Goal: Task Accomplishment & Management: Manage account settings

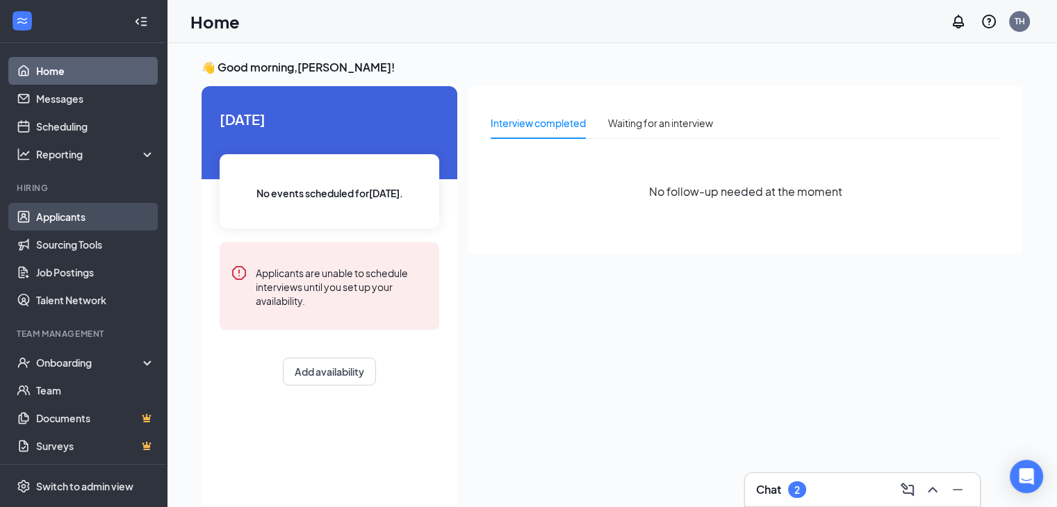
click at [60, 214] on link "Applicants" at bounding box center [95, 217] width 119 height 28
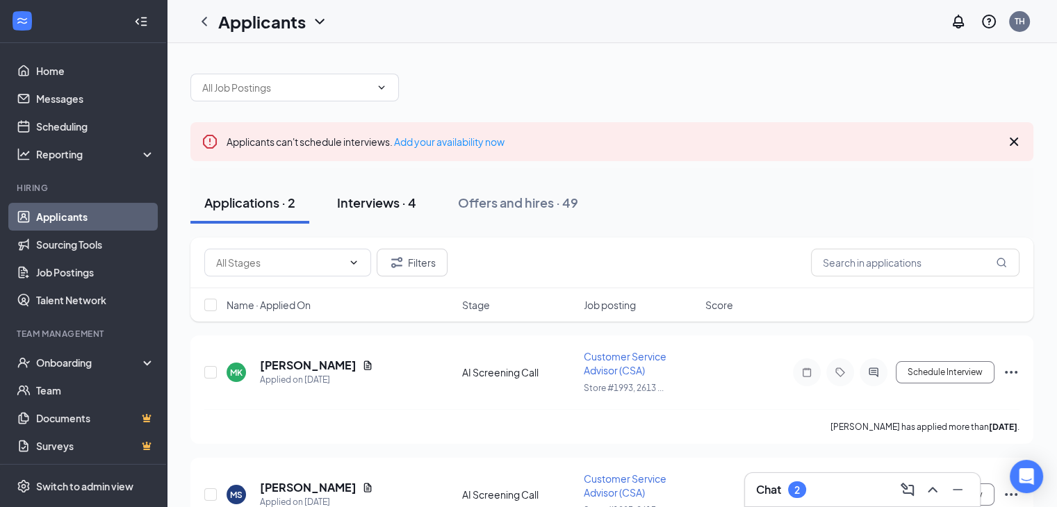
click at [372, 202] on div "Interviews · 4" at bounding box center [376, 202] width 79 height 17
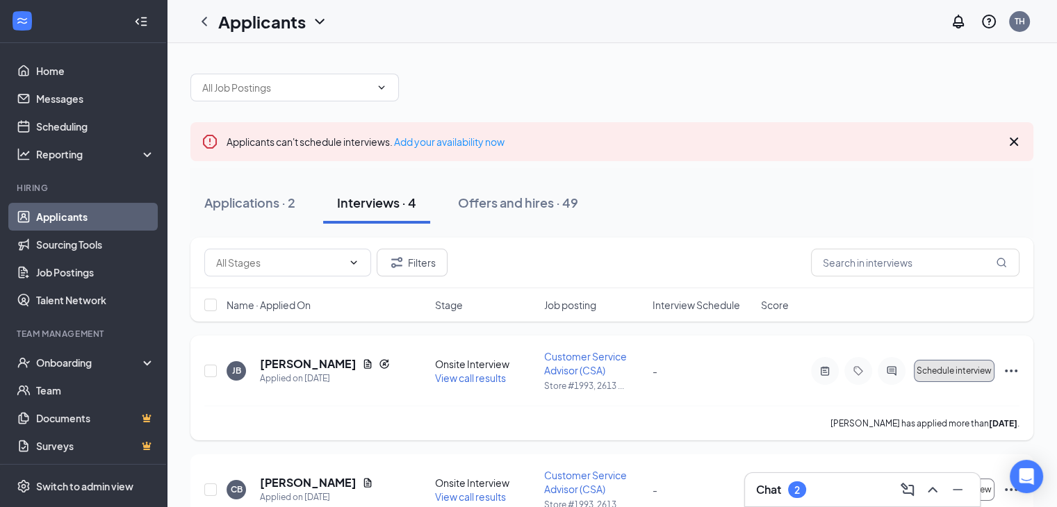
click at [964, 372] on span "Schedule interview" at bounding box center [953, 371] width 75 height 10
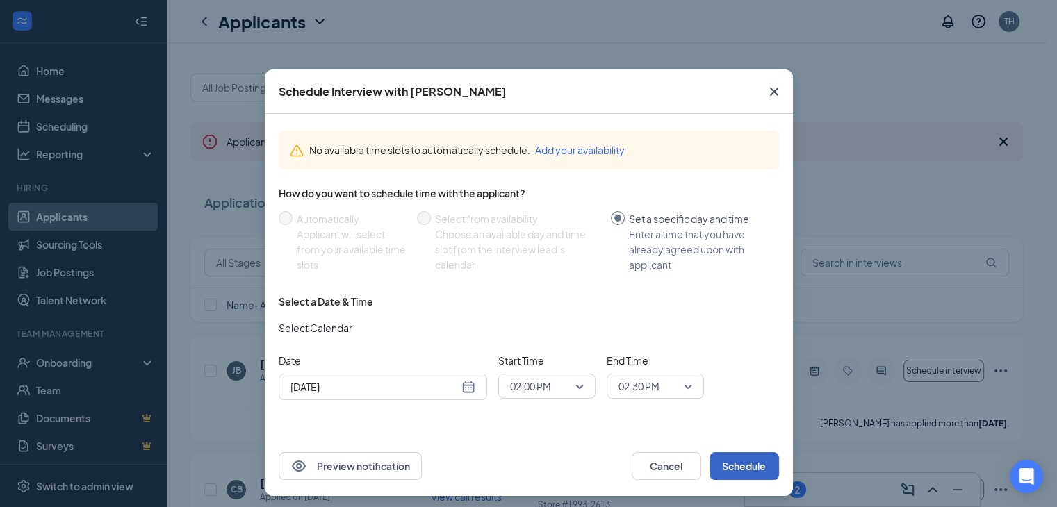
click at [743, 463] on button "Schedule" at bounding box center [743, 466] width 69 height 28
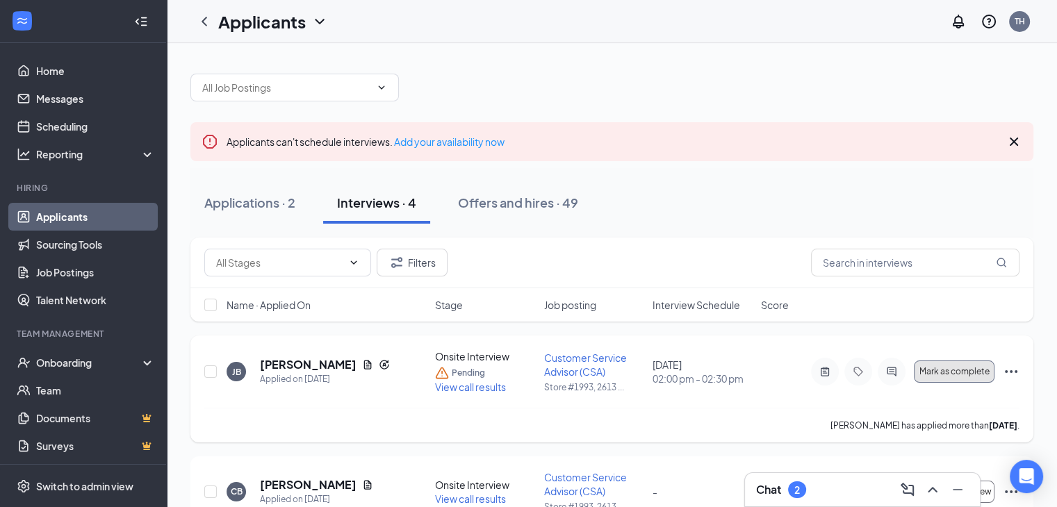
click at [948, 372] on span "Mark as complete" at bounding box center [954, 372] width 70 height 10
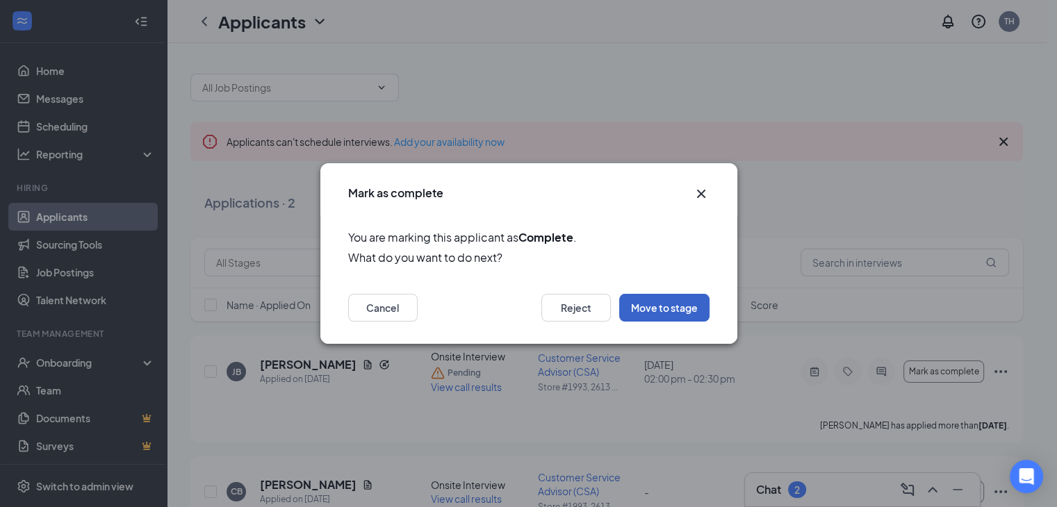
click at [689, 312] on button "Move to stage" at bounding box center [664, 308] width 90 height 28
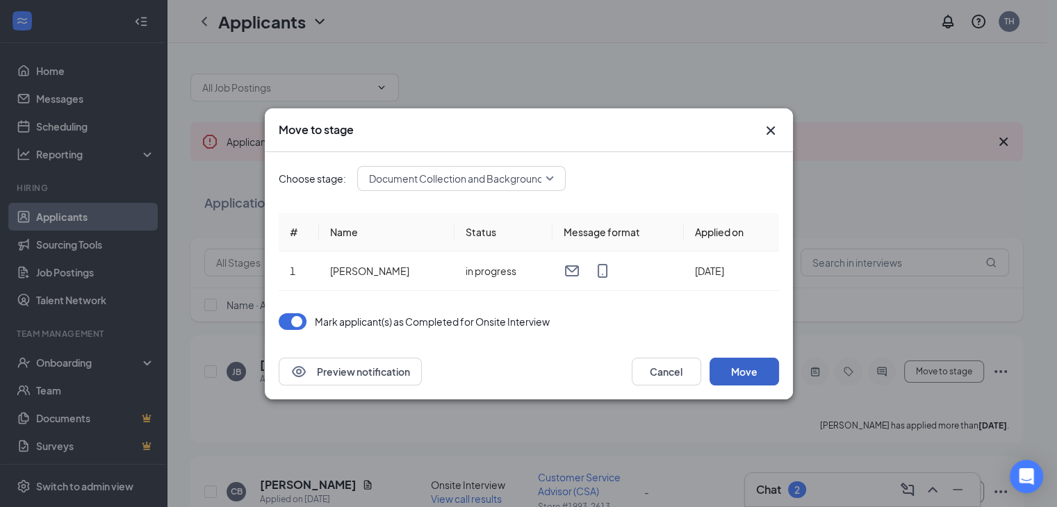
click at [768, 370] on button "Move" at bounding box center [743, 372] width 69 height 28
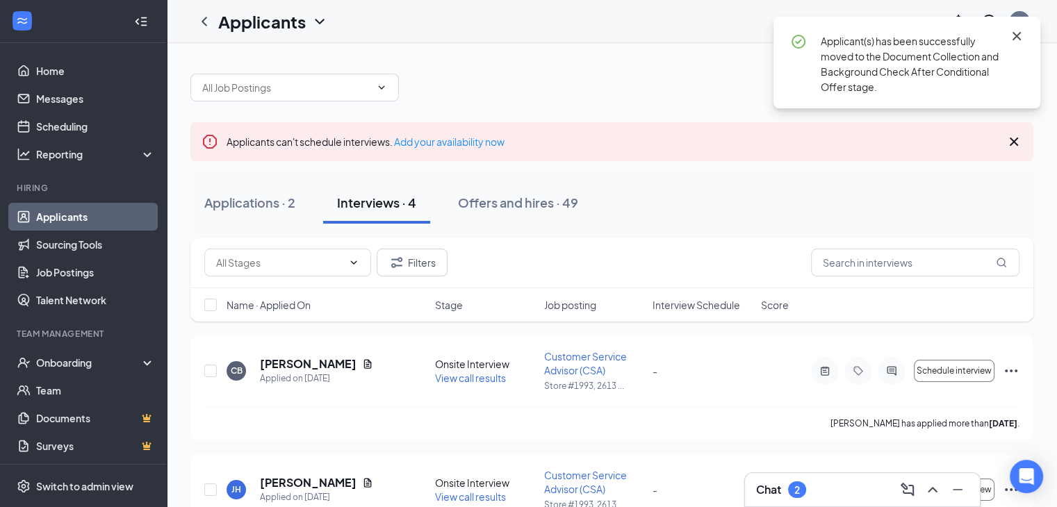
click at [1019, 34] on icon "Cross" at bounding box center [1016, 36] width 17 height 17
